Goal: Information Seeking & Learning: Learn about a topic

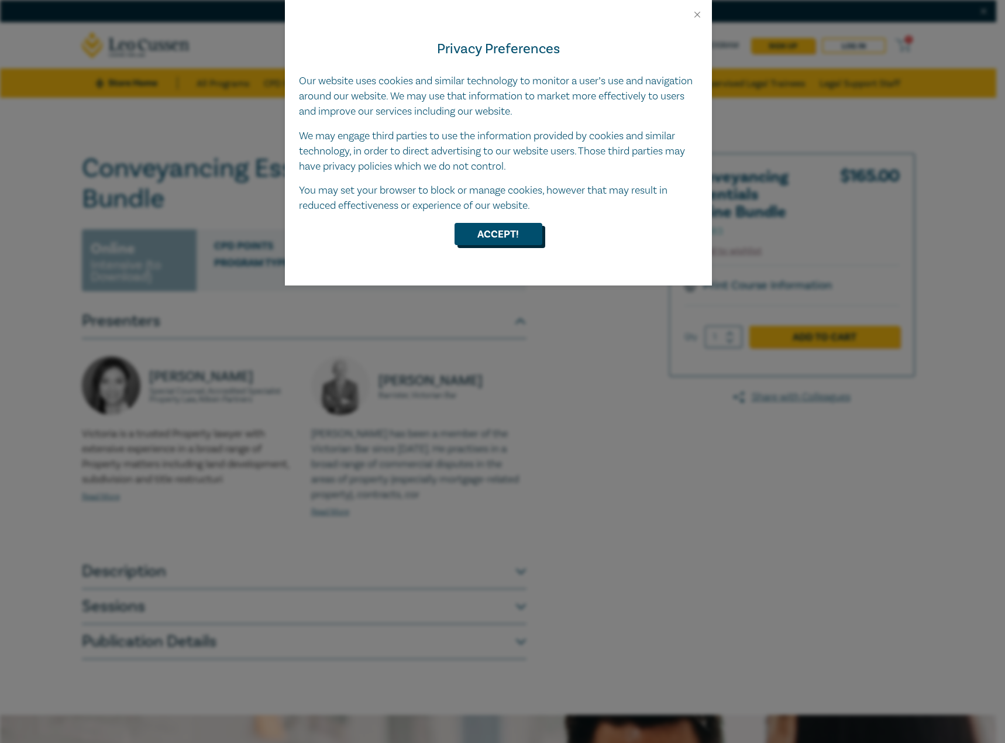
click at [463, 229] on button "Accept!" at bounding box center [498, 234] width 88 height 22
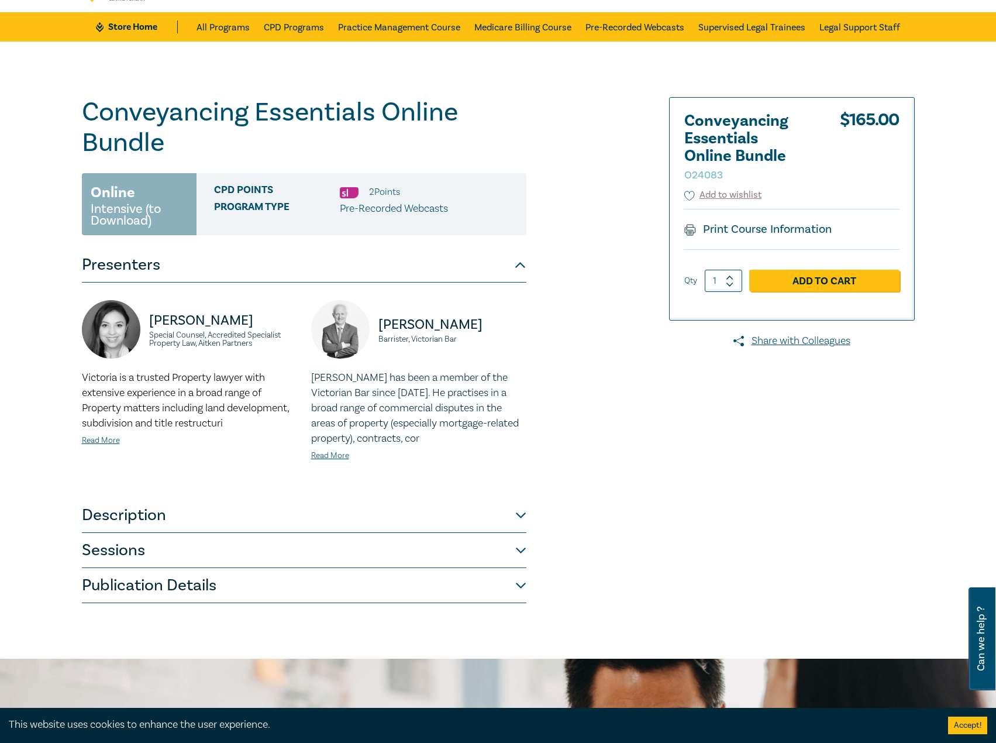
scroll to position [58, 0]
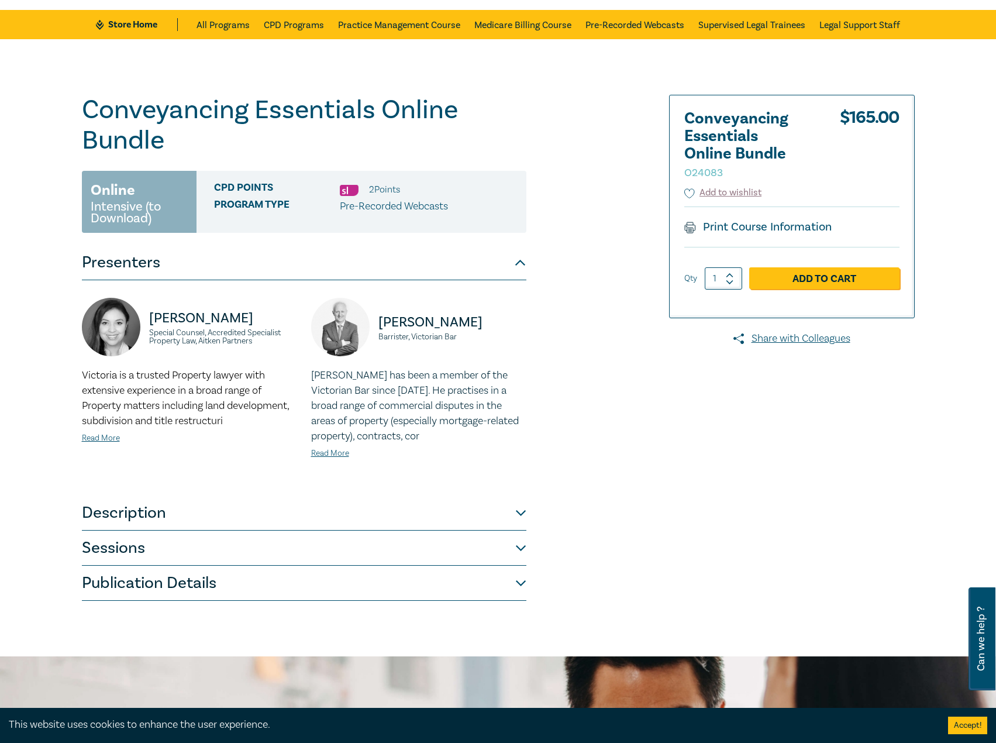
click at [309, 519] on button "Description" at bounding box center [304, 512] width 445 height 35
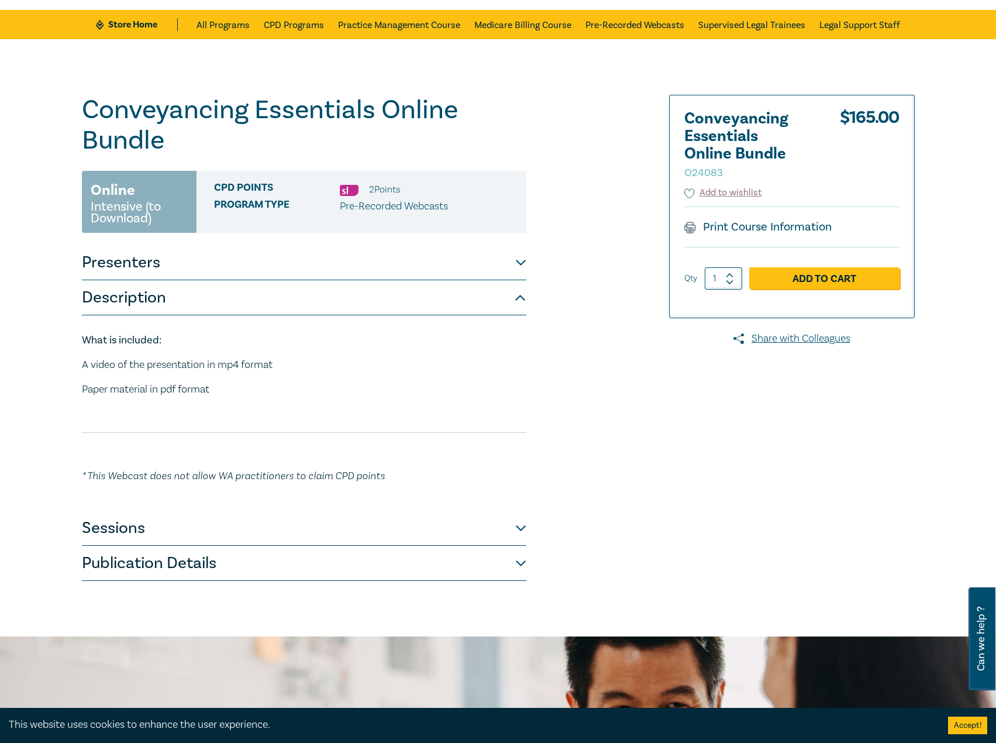
click at [261, 532] on button "Sessions" at bounding box center [304, 528] width 445 height 35
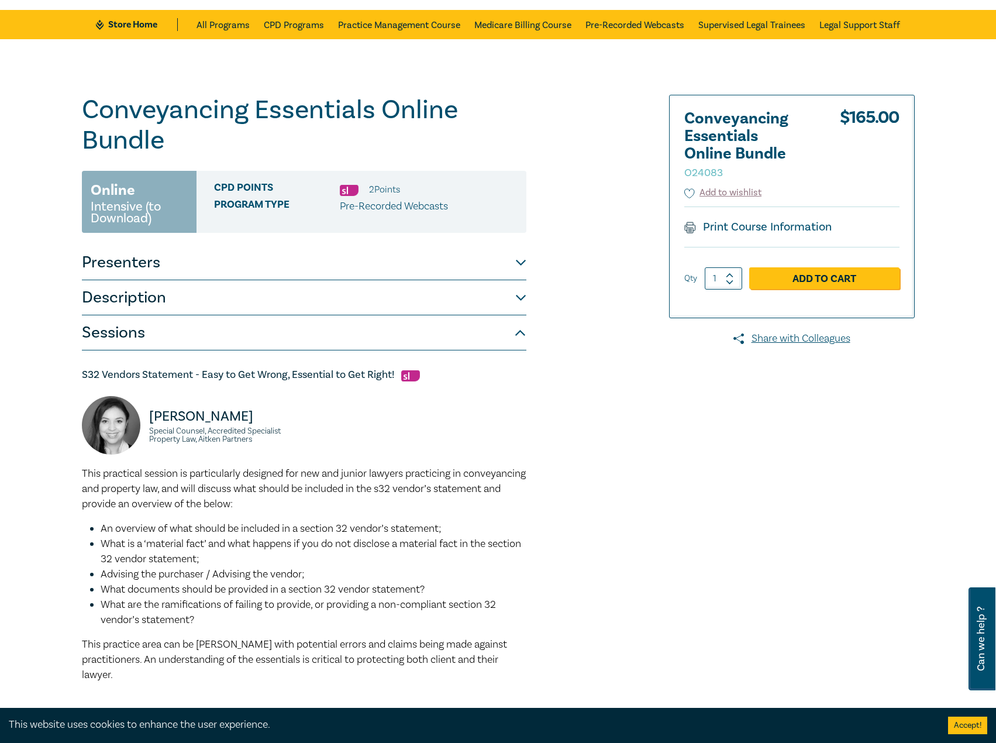
click at [271, 263] on button "Presenters" at bounding box center [304, 262] width 445 height 35
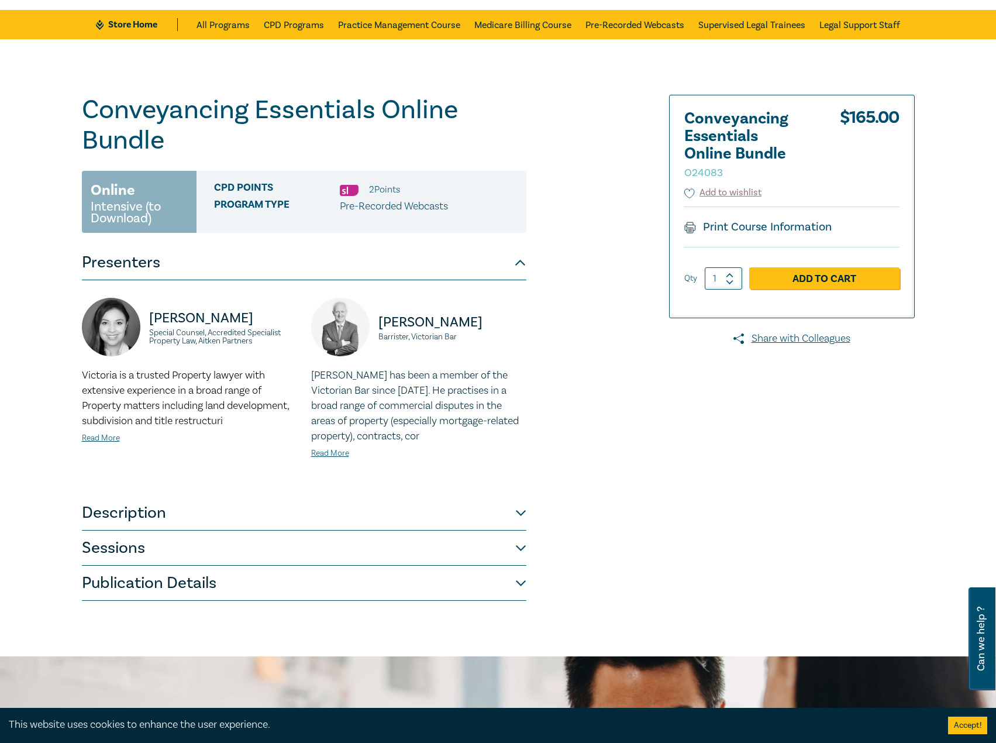
click at [209, 522] on button "Description" at bounding box center [304, 512] width 445 height 35
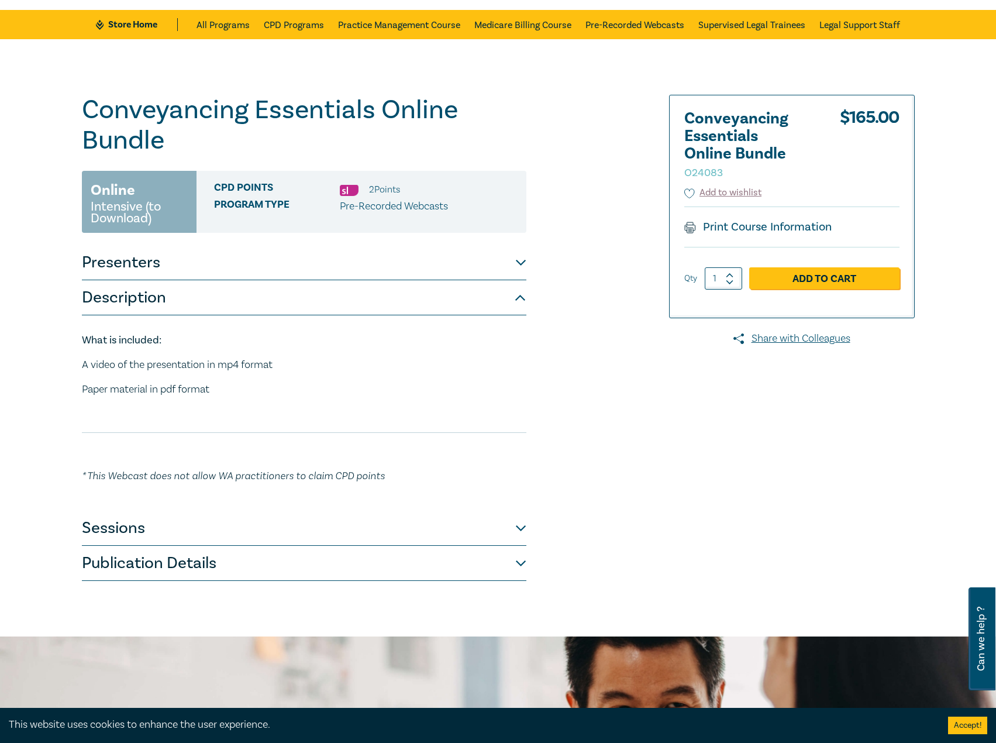
click at [201, 537] on button "Sessions" at bounding box center [304, 528] width 445 height 35
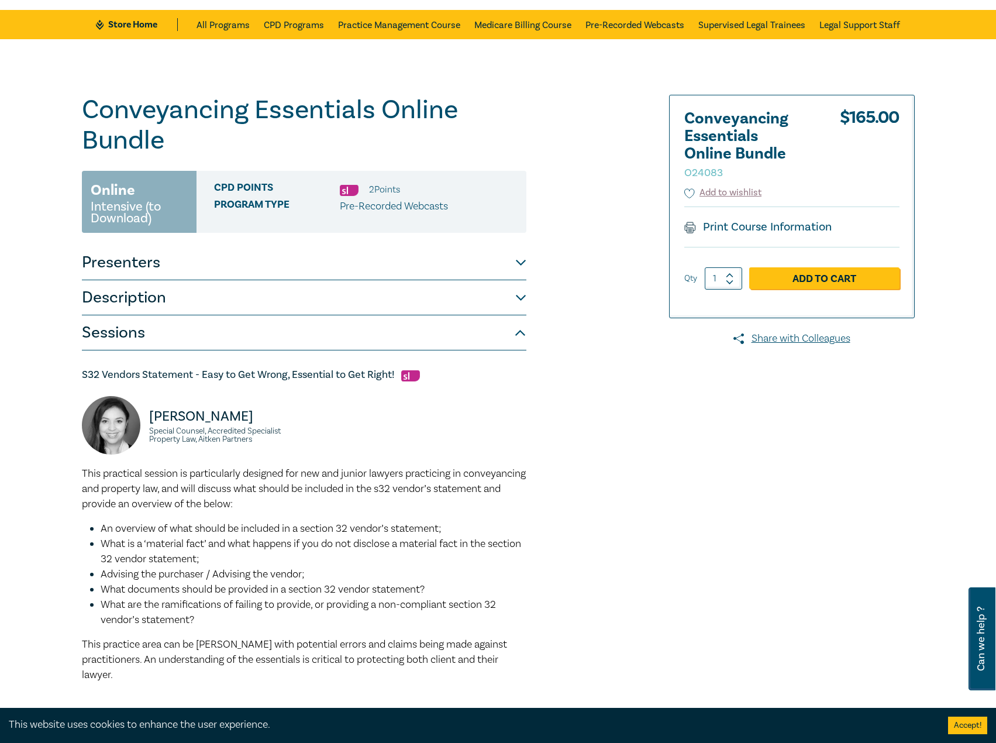
click at [239, 310] on button "Description" at bounding box center [304, 297] width 445 height 35
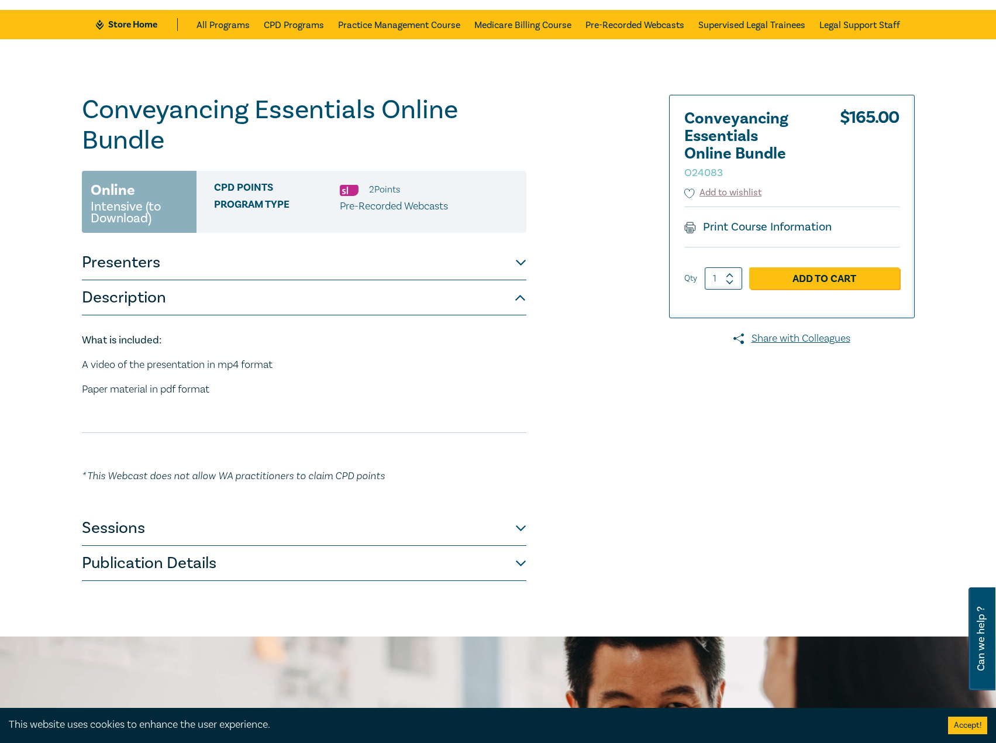
click at [232, 565] on button "Publication Details" at bounding box center [304, 563] width 445 height 35
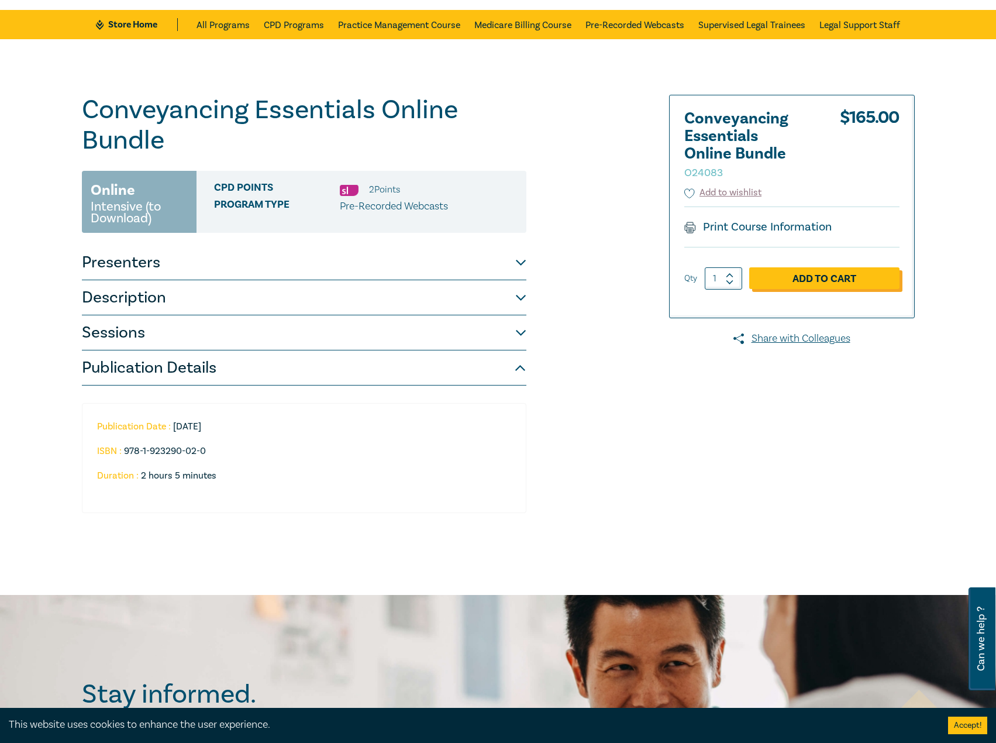
scroll to position [0, 0]
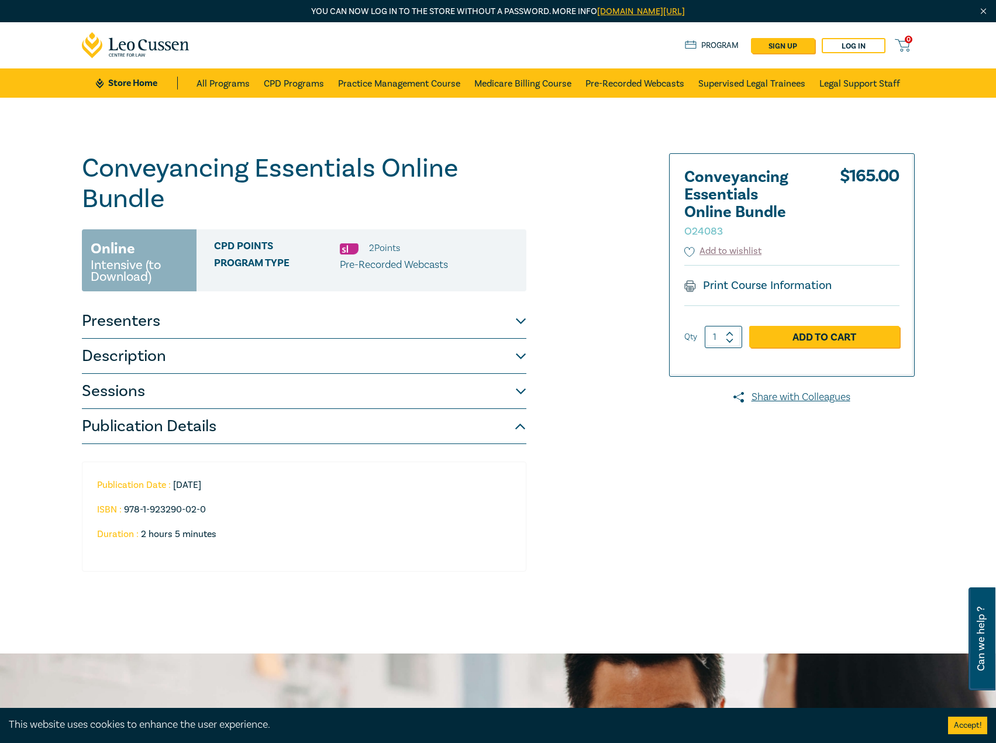
click at [195, 332] on button "Presenters" at bounding box center [304, 321] width 445 height 35
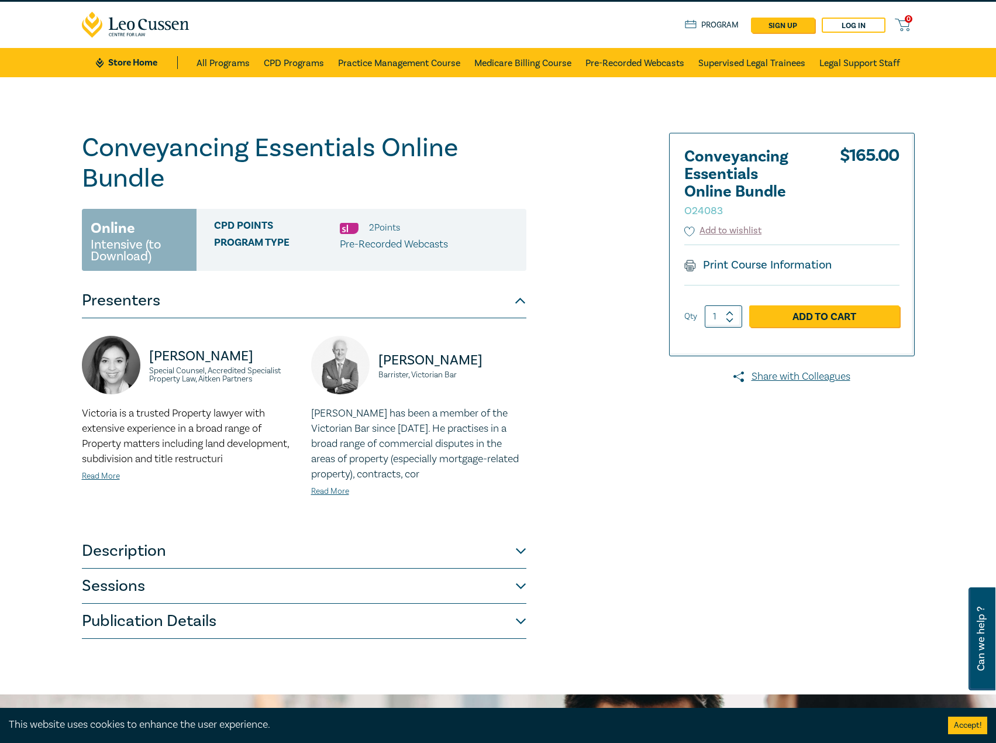
scroll to position [117, 0]
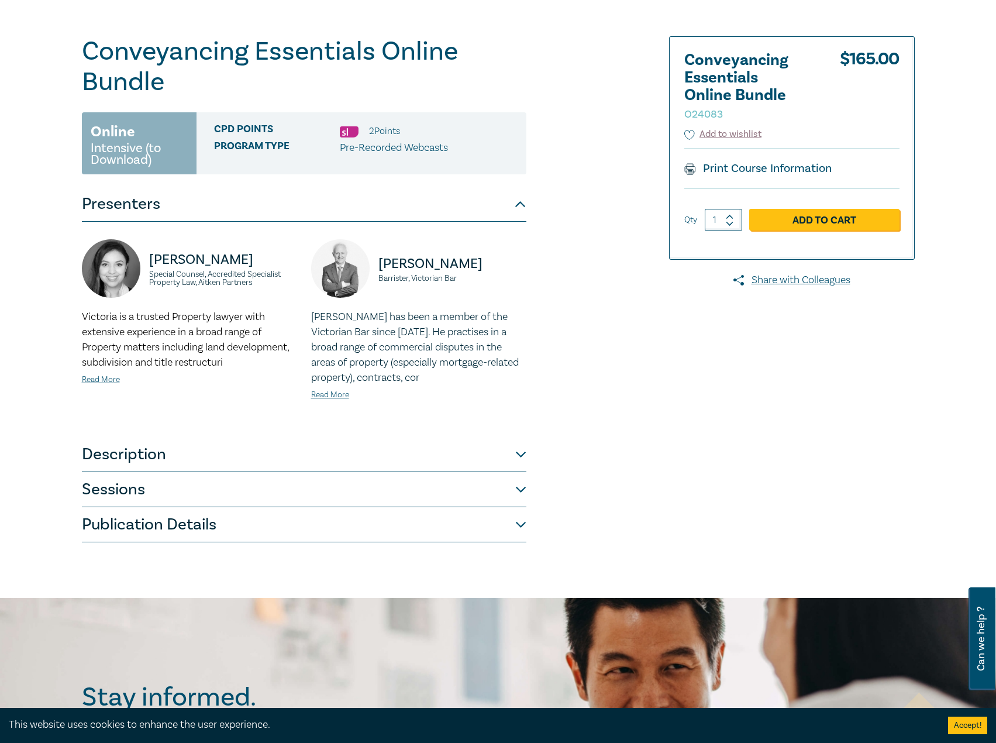
click at [226, 447] on button "Description" at bounding box center [304, 454] width 445 height 35
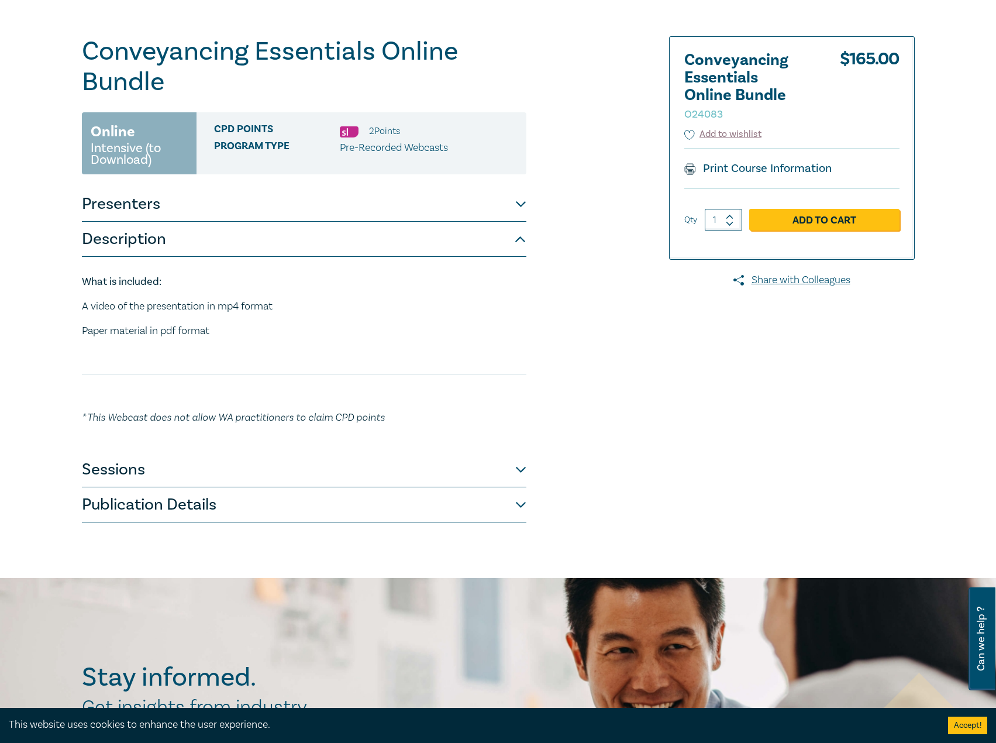
click at [224, 467] on button "Sessions" at bounding box center [304, 469] width 445 height 35
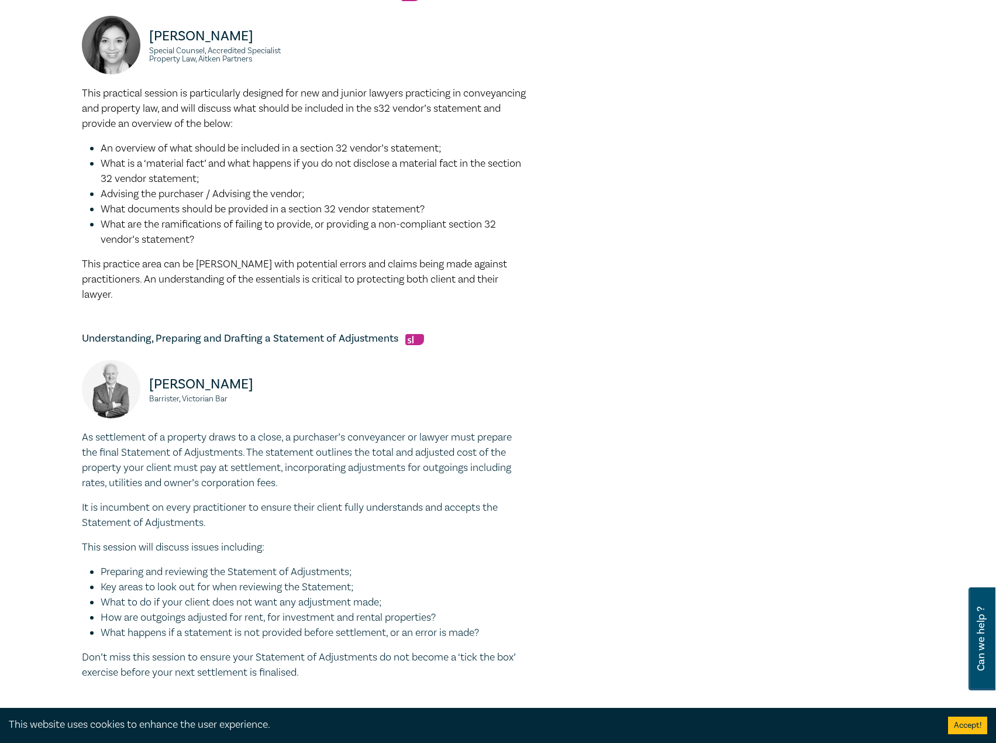
scroll to position [409, 0]
